Goal: Task Accomplishment & Management: Manage account settings

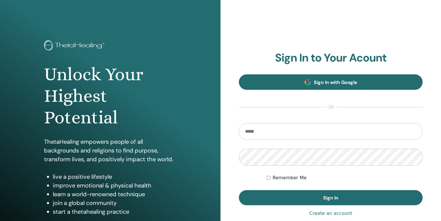
type input "**********"
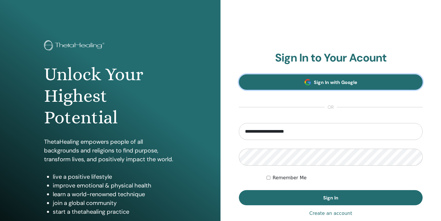
click at [328, 81] on span "Sign In with Google" at bounding box center [335, 82] width 43 height 6
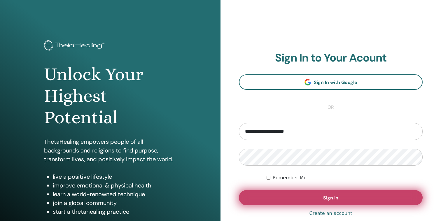
click at [323, 194] on button "Sign In" at bounding box center [331, 197] width 184 height 15
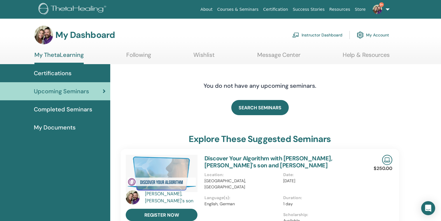
click at [307, 37] on link "Instructor Dashboard" at bounding box center [317, 35] width 50 height 13
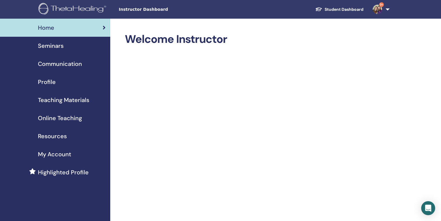
click at [60, 43] on span "Seminars" at bounding box center [51, 45] width 26 height 9
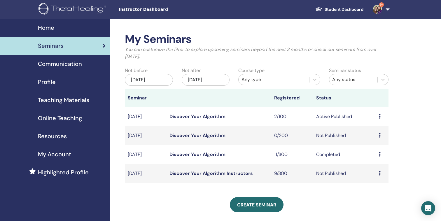
click at [202, 118] on link "Discover Your Algorithm" at bounding box center [197, 116] width 56 height 6
